Goal: Information Seeking & Learning: Learn about a topic

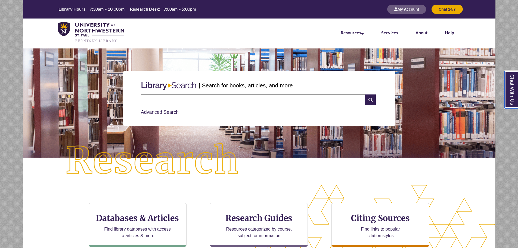
click at [511, 86] on link "Chat With Us" at bounding box center [511, 89] width 14 height 37
click at [240, 99] on input "text" at bounding box center [253, 99] width 224 height 11
click at [239, 98] on input "text" at bounding box center [253, 99] width 224 height 11
click at [239, 100] on input "text" at bounding box center [253, 99] width 224 height 11
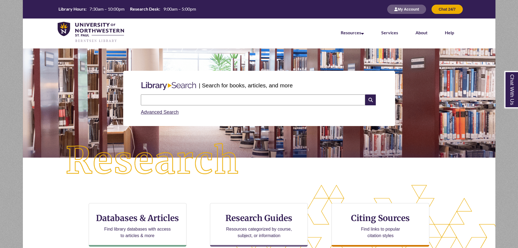
click at [244, 116] on div "Search Advanced Search" at bounding box center [259, 105] width 241 height 26
click at [245, 113] on div "Advanced Search" at bounding box center [259, 110] width 236 height 11
click at [238, 99] on input "text" at bounding box center [253, 99] width 224 height 11
click at [239, 109] on div "Advanced Search" at bounding box center [259, 110] width 236 height 11
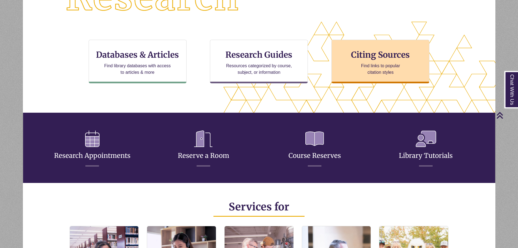
scroll to position [190, 0]
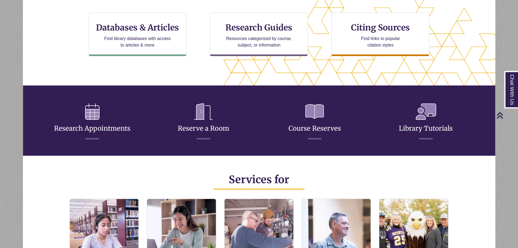
click at [92, 144] on div "Research Appointments Reserve a Room Course Reserves Library Tutorials" at bounding box center [259, 118] width 450 height 54
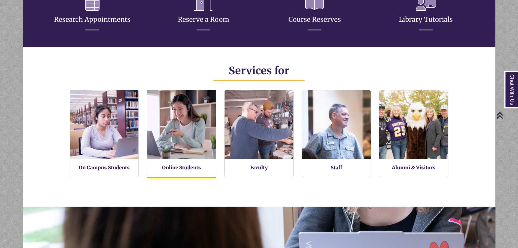
scroll to position [3, 3]
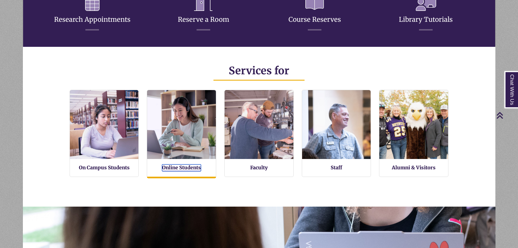
click at [181, 165] on link "Online Students" at bounding box center [181, 167] width 39 height 7
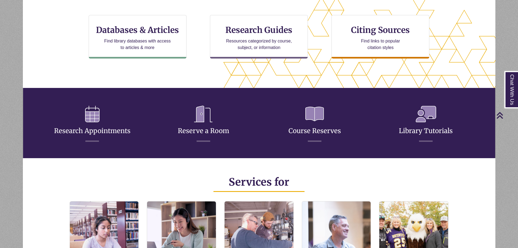
scroll to position [190, 0]
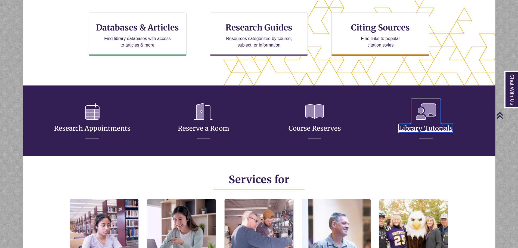
click at [425, 125] on link "Library Tutorials" at bounding box center [426, 121] width 54 height 21
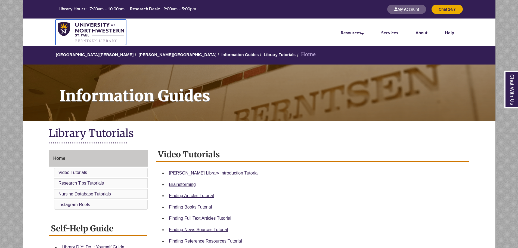
click at [81, 30] on img at bounding box center [91, 32] width 67 height 21
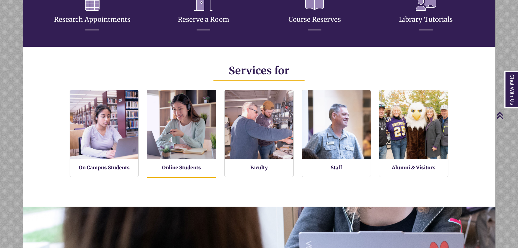
scroll to position [130, 473]
click at [198, 139] on img at bounding box center [182, 125] width 76 height 76
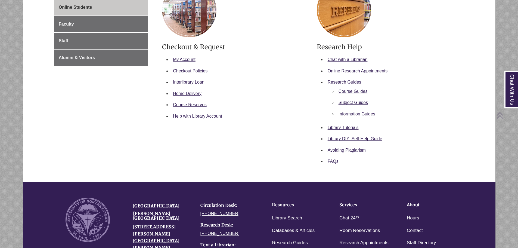
scroll to position [136, 0]
